Goal: Find specific page/section: Find specific page/section

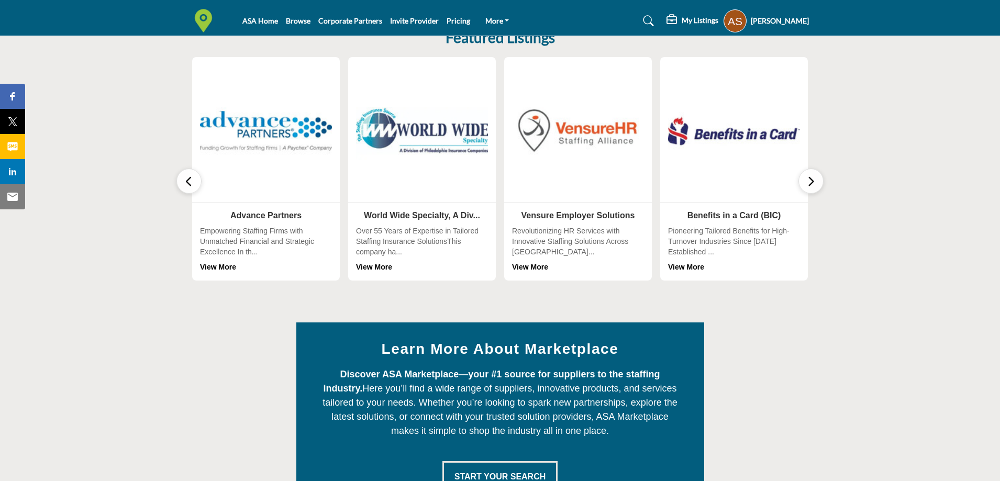
scroll to position [262, 0]
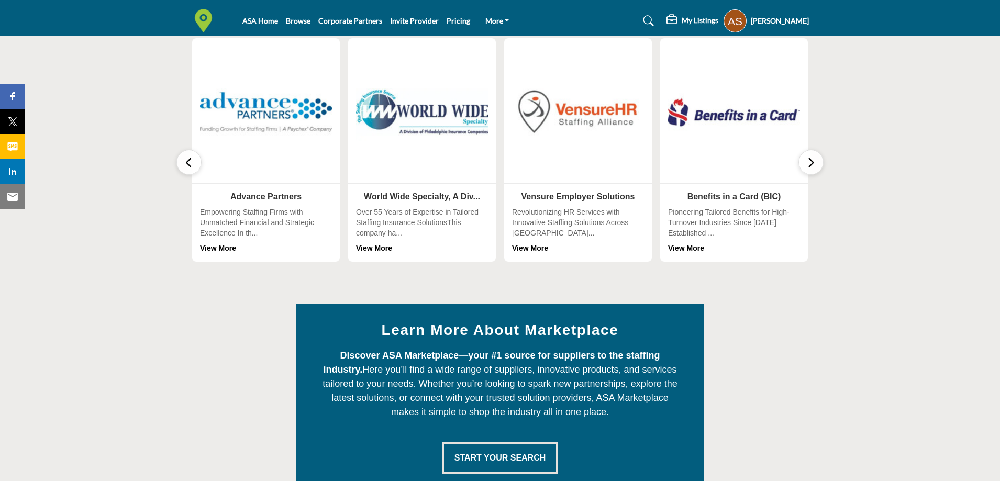
click at [812, 162] on icon "button" at bounding box center [811, 162] width 8 height 13
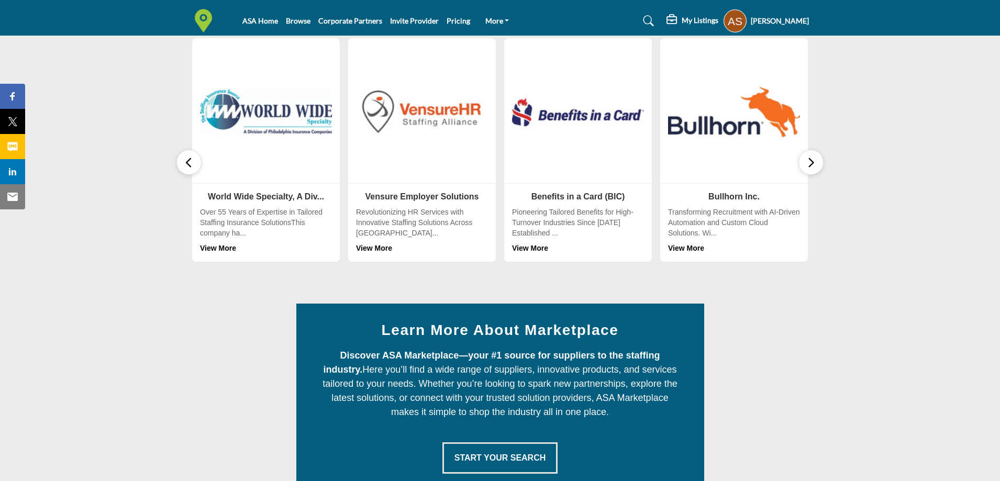
click at [808, 162] on icon "button" at bounding box center [811, 162] width 8 height 13
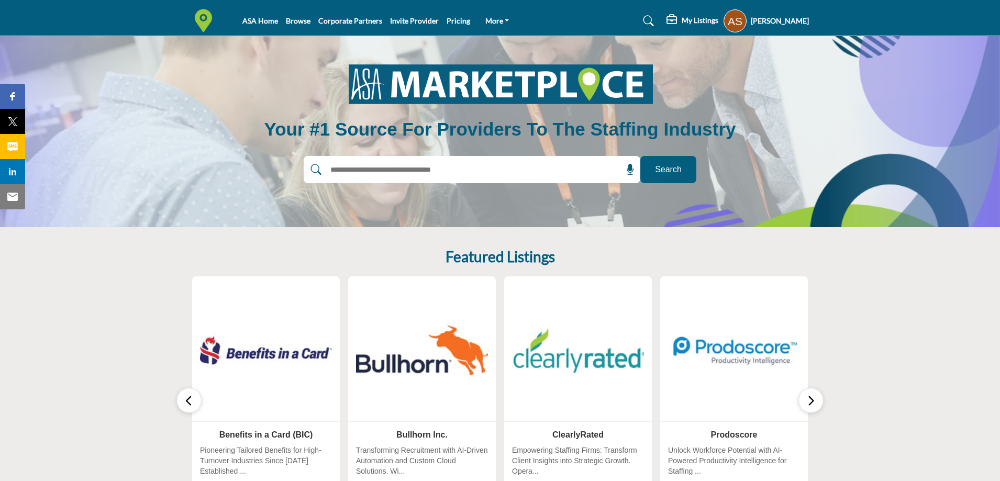
scroll to position [0, 0]
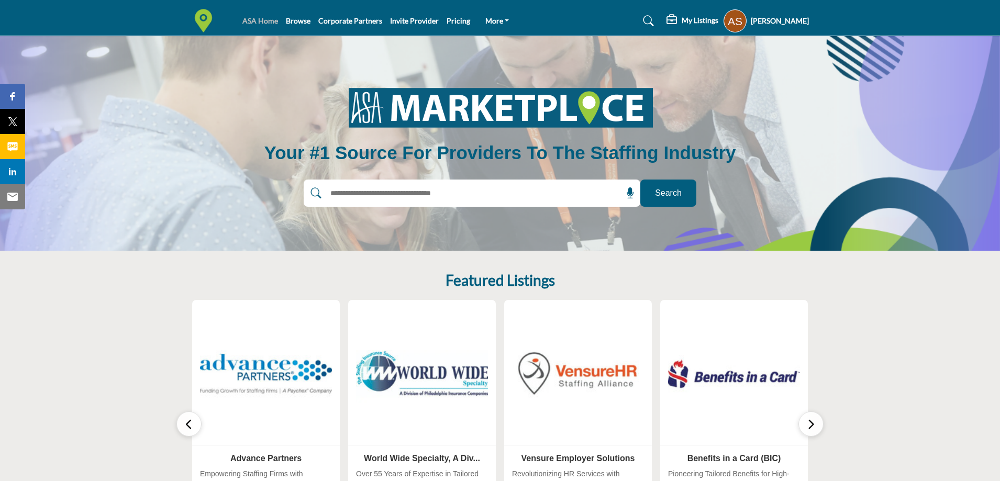
click at [256, 21] on link "ASA Home" at bounding box center [260, 20] width 36 height 9
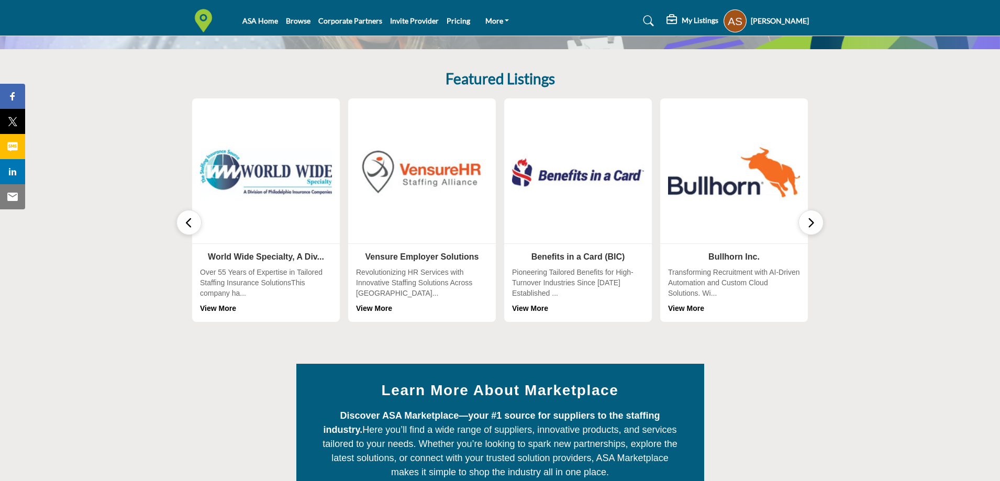
scroll to position [209, 0]
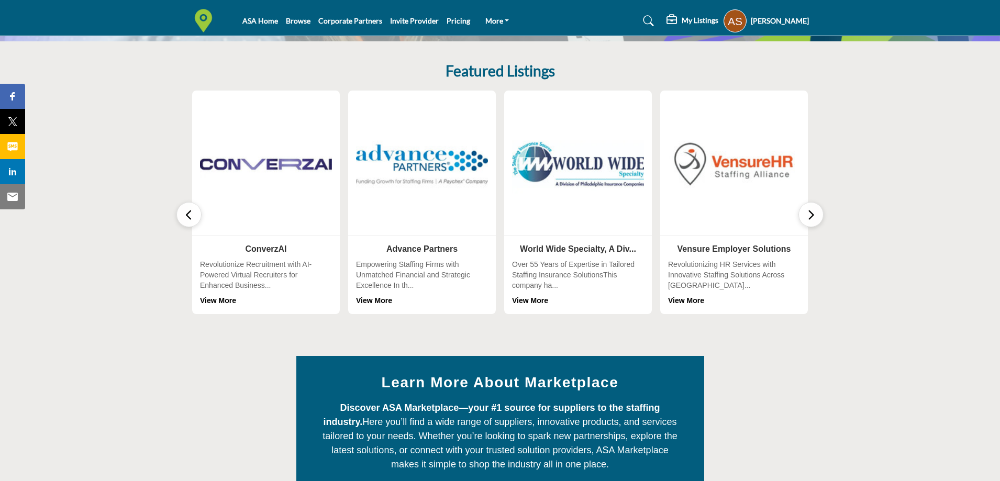
click at [806, 364] on div "Learn More About Marketplace Discover ASA Marketplace—your #1 source for suppli…" at bounding box center [500, 449] width 628 height 186
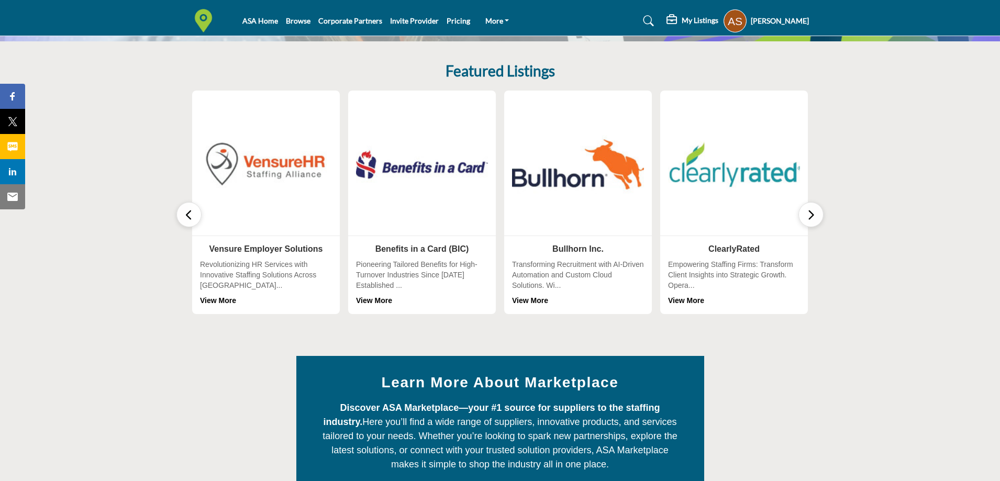
click at [786, 365] on div "Learn More About Marketplace Discover ASA Marketplace—your #1 source for suppli…" at bounding box center [500, 449] width 628 height 186
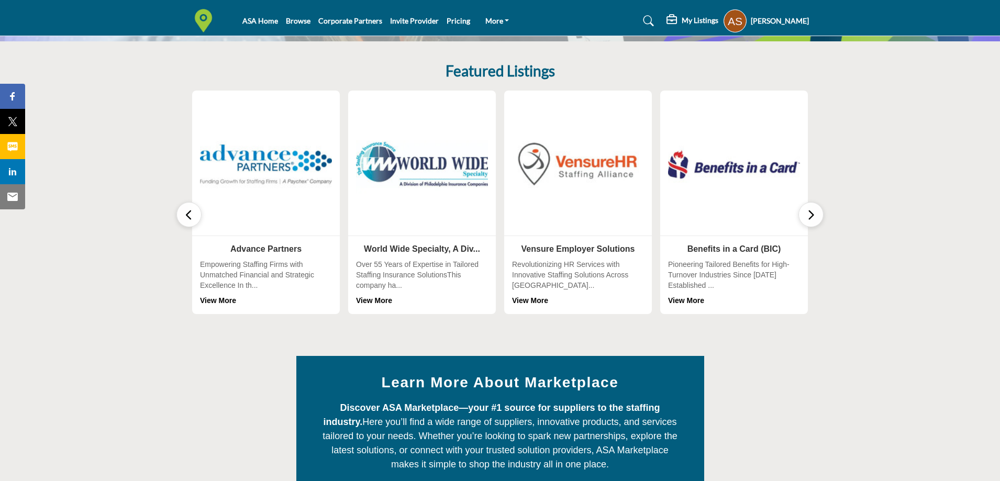
click at [888, 53] on section "Featured Listings 0 Follow View More 0 Follow 0 0" at bounding box center [500, 188] width 1000 height 294
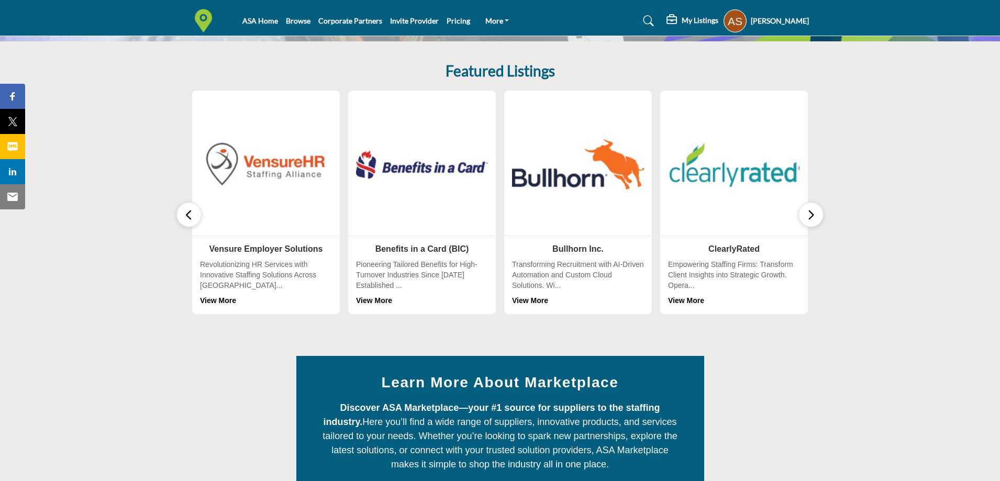
click at [813, 215] on icon "button" at bounding box center [811, 214] width 8 height 13
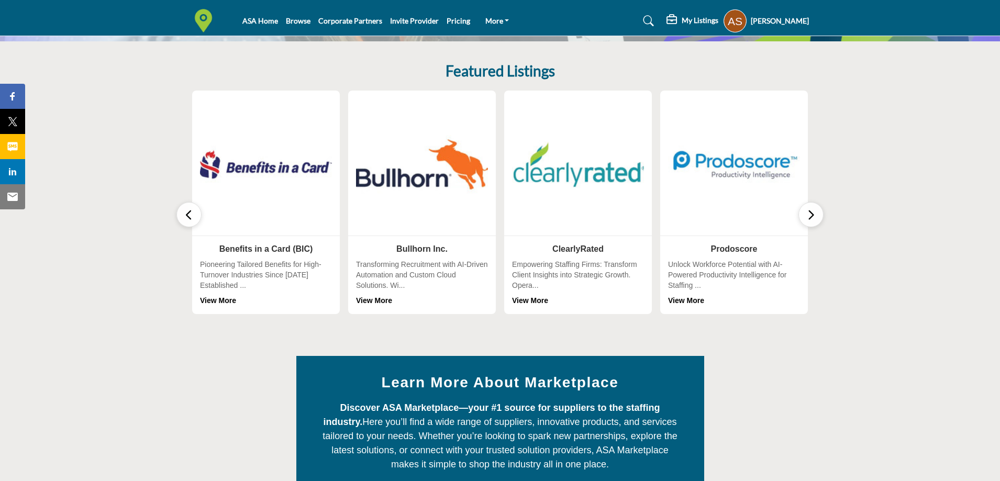
click at [813, 215] on icon "button" at bounding box center [811, 214] width 8 height 13
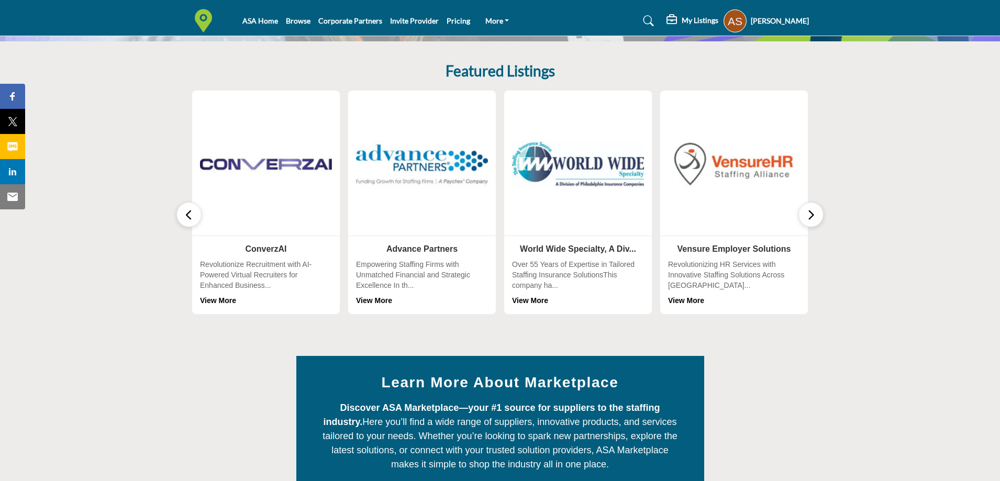
click at [813, 215] on icon "button" at bounding box center [811, 214] width 8 height 13
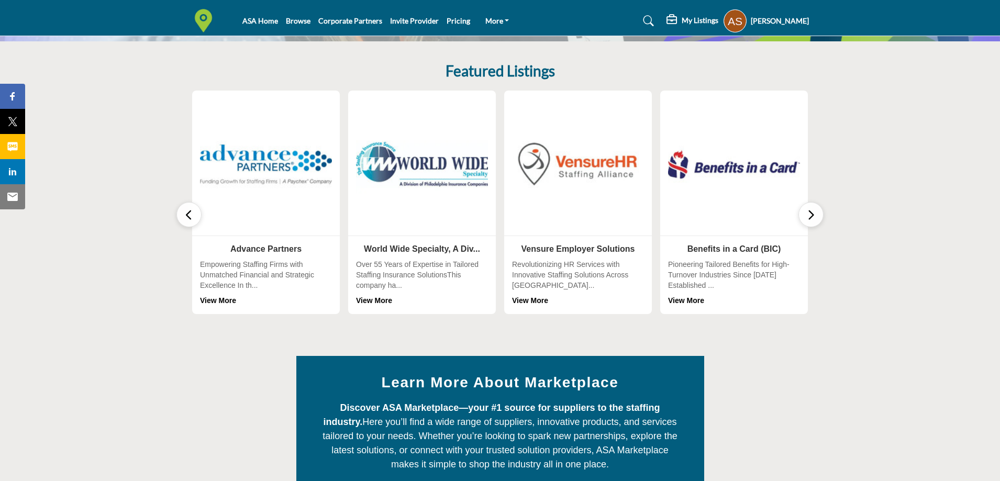
click at [813, 215] on icon "button" at bounding box center [811, 214] width 8 height 13
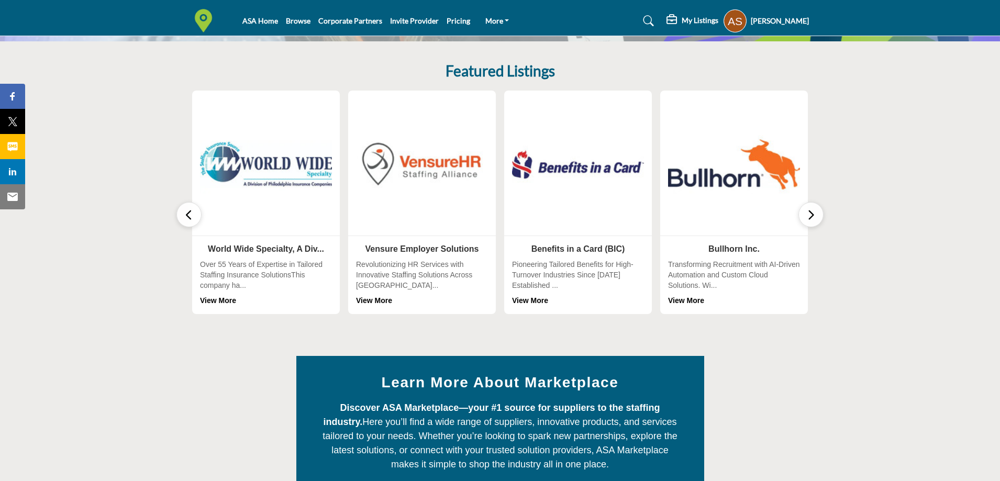
click at [813, 215] on icon "button" at bounding box center [811, 214] width 8 height 13
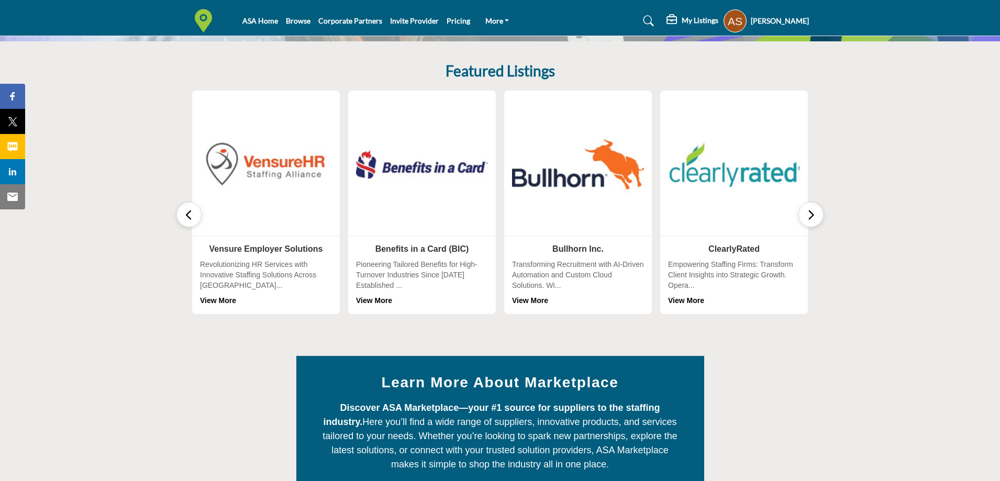
click at [813, 215] on icon "button" at bounding box center [811, 214] width 8 height 13
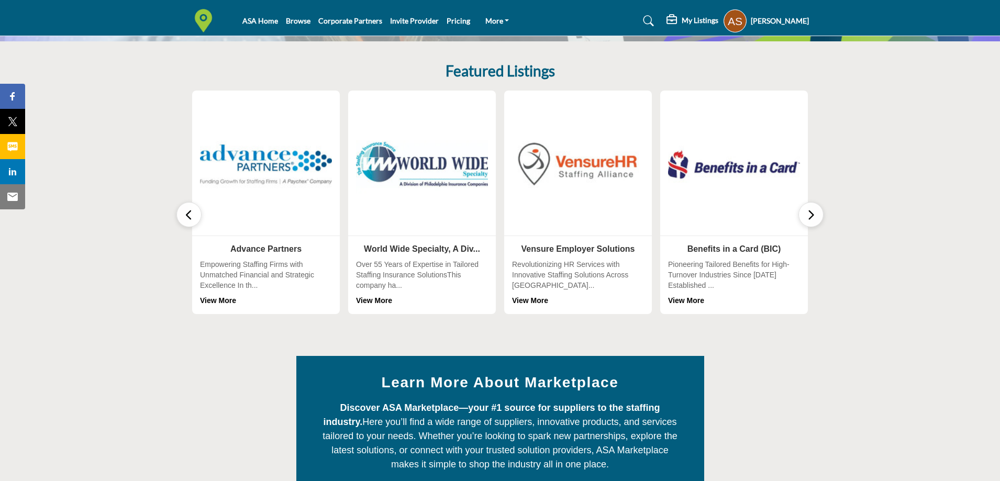
click at [813, 215] on icon "button" at bounding box center [811, 214] width 8 height 13
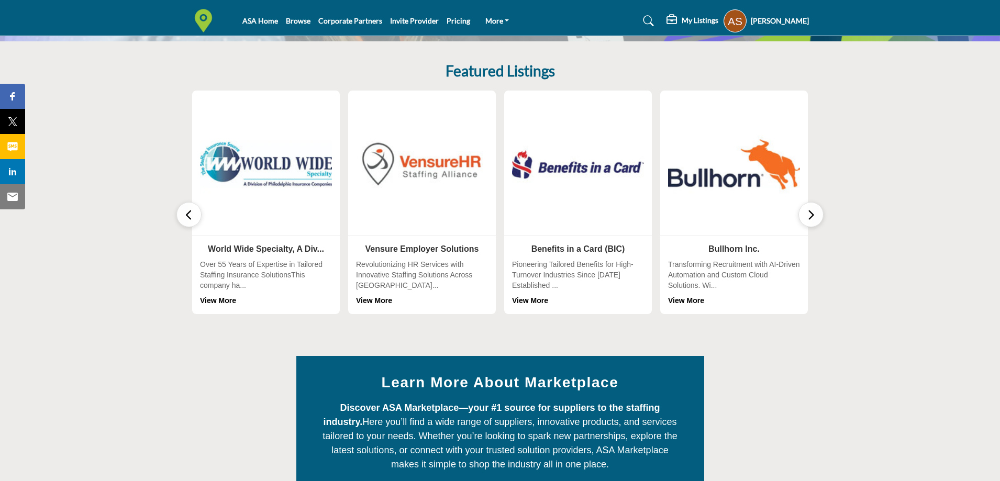
click at [813, 215] on icon "button" at bounding box center [811, 214] width 8 height 13
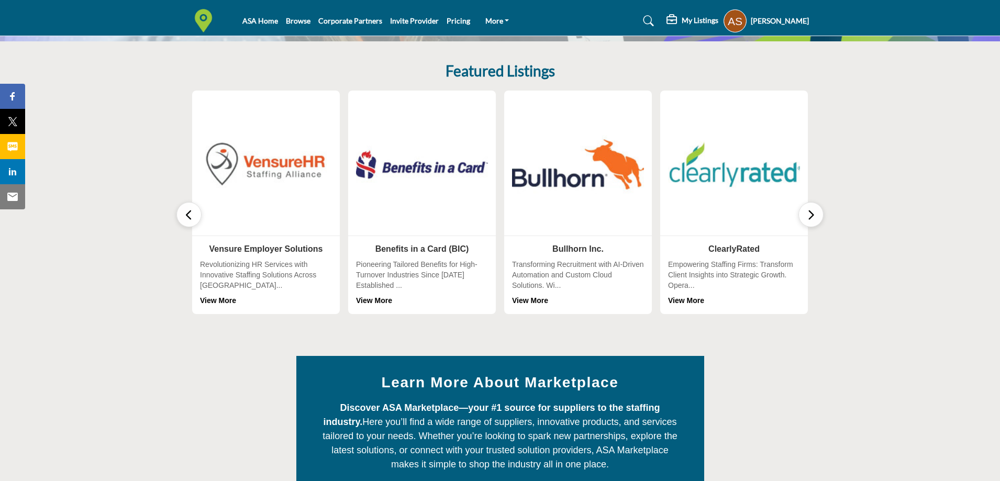
click at [813, 215] on icon "button" at bounding box center [811, 214] width 8 height 13
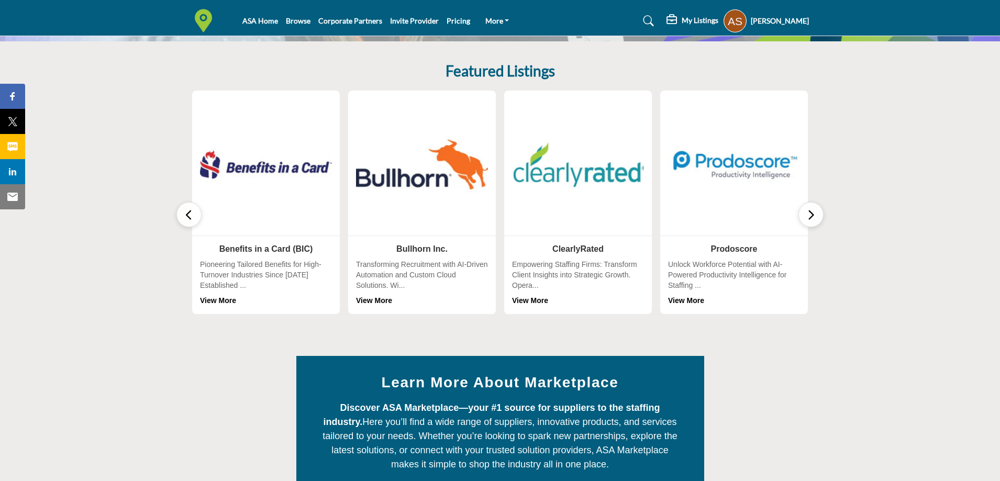
click at [813, 215] on icon "button" at bounding box center [811, 214] width 8 height 13
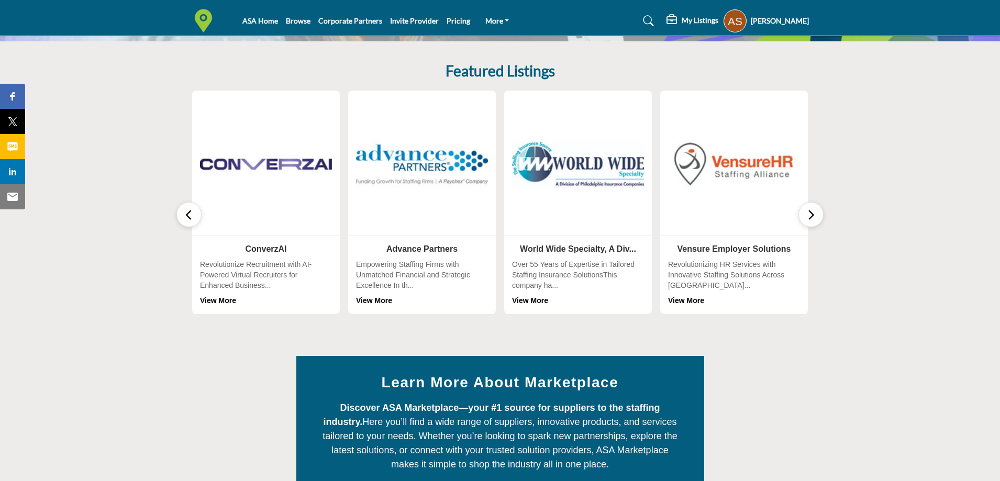
click at [813, 215] on icon "button" at bounding box center [811, 214] width 8 height 13
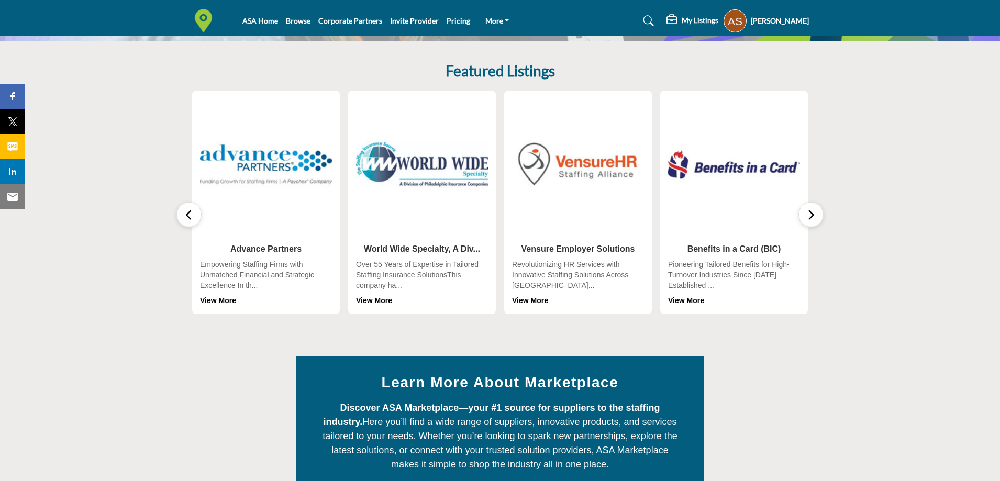
click at [813, 215] on icon "button" at bounding box center [811, 214] width 8 height 13
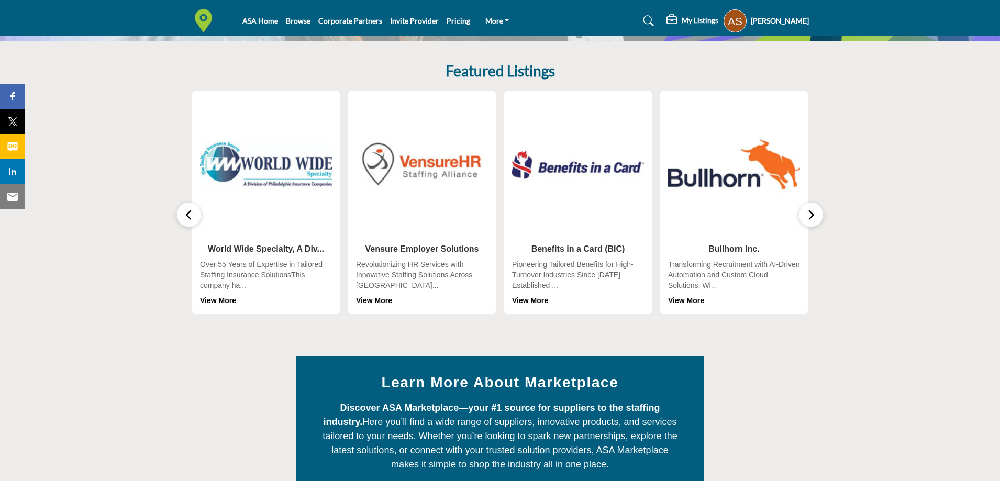
click at [813, 215] on icon "button" at bounding box center [811, 214] width 8 height 13
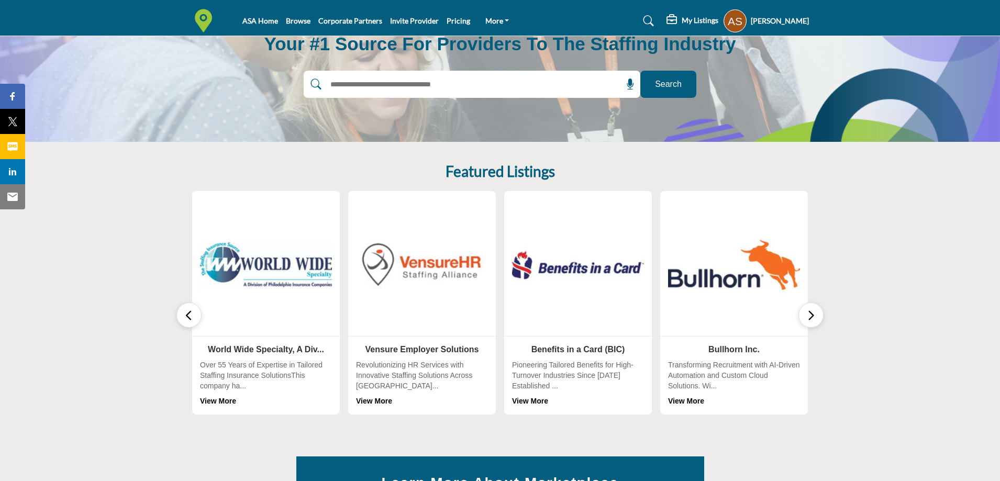
scroll to position [0, 0]
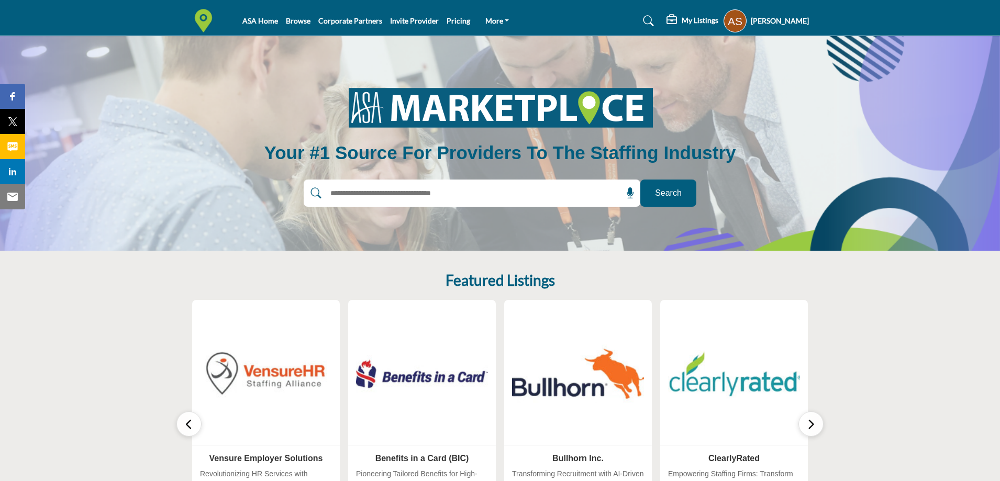
click at [666, 192] on span "Search" at bounding box center [668, 193] width 27 height 13
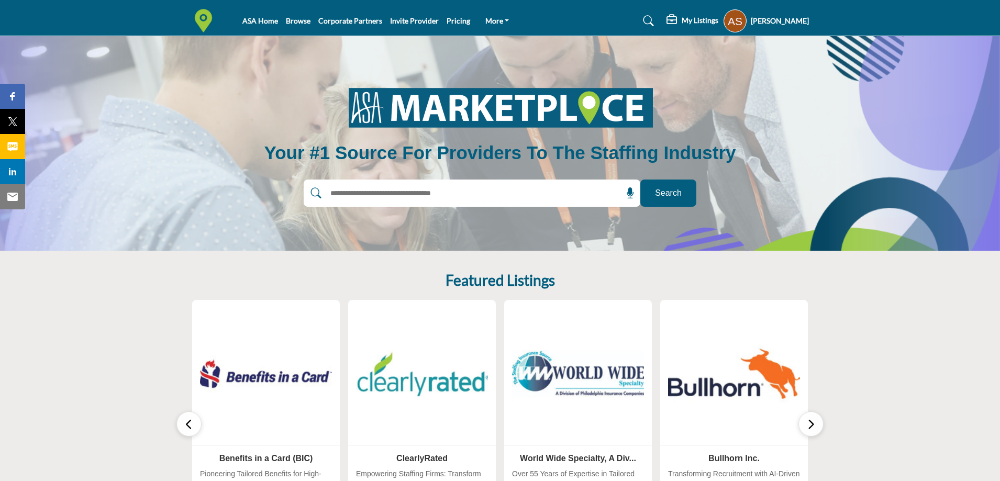
click at [732, 22] on profile-featured-9d57d186-dcdc-4fd1-8698-ebbedcf867ac "Show hide supplier dropdown" at bounding box center [734, 20] width 23 height 23
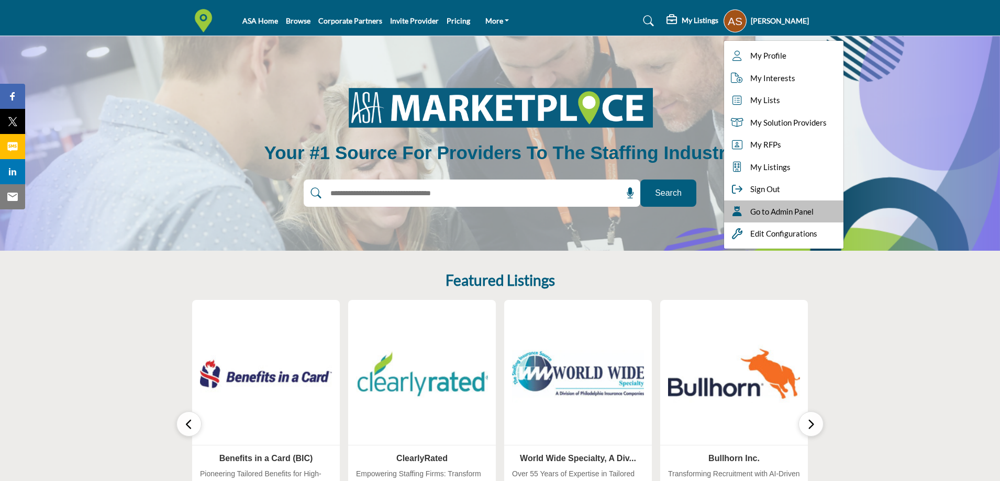
click at [801, 216] on span "Go to Admin Panel" at bounding box center [781, 212] width 63 height 12
